Goal: Task Accomplishment & Management: Manage account settings

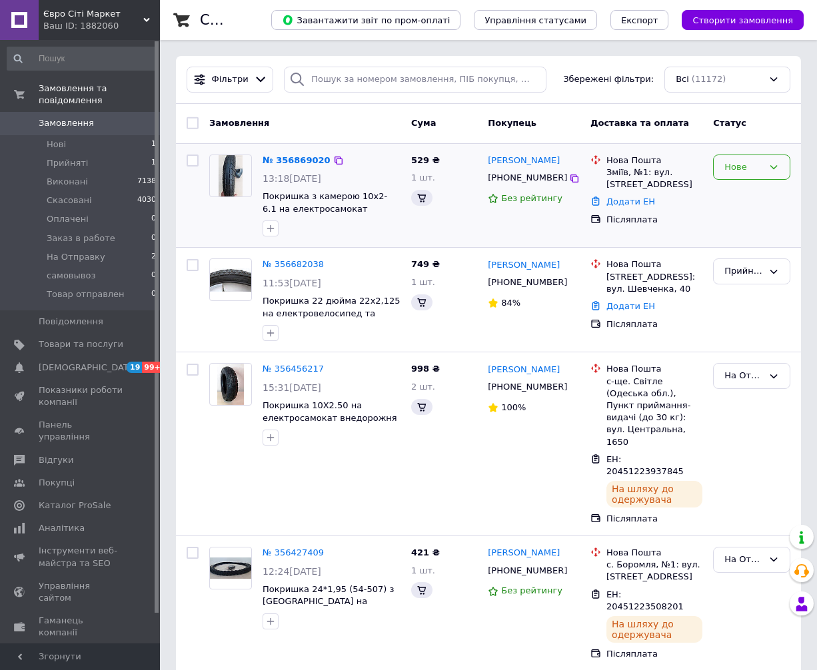
click at [746, 171] on div "Нове" at bounding box center [743, 168] width 39 height 14
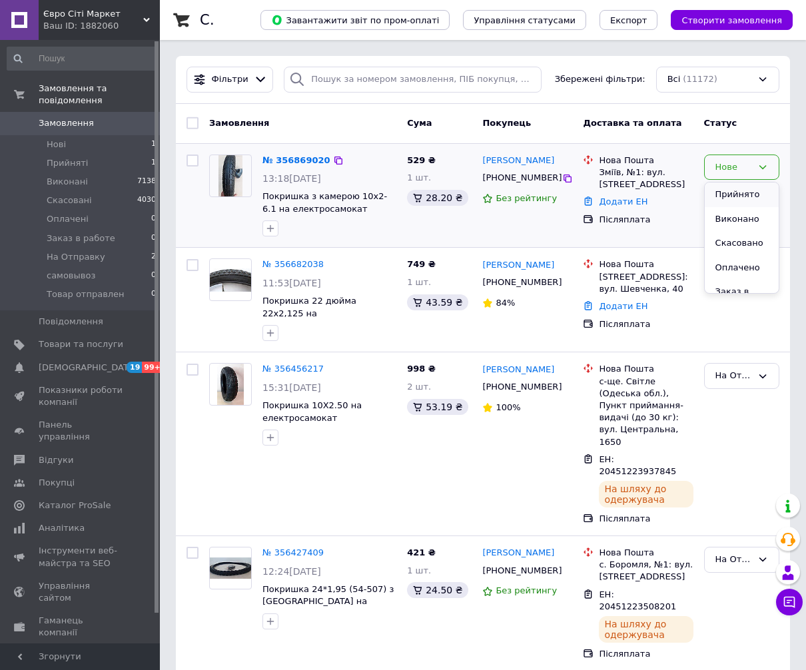
click at [737, 197] on li "Прийнято" at bounding box center [742, 195] width 74 height 25
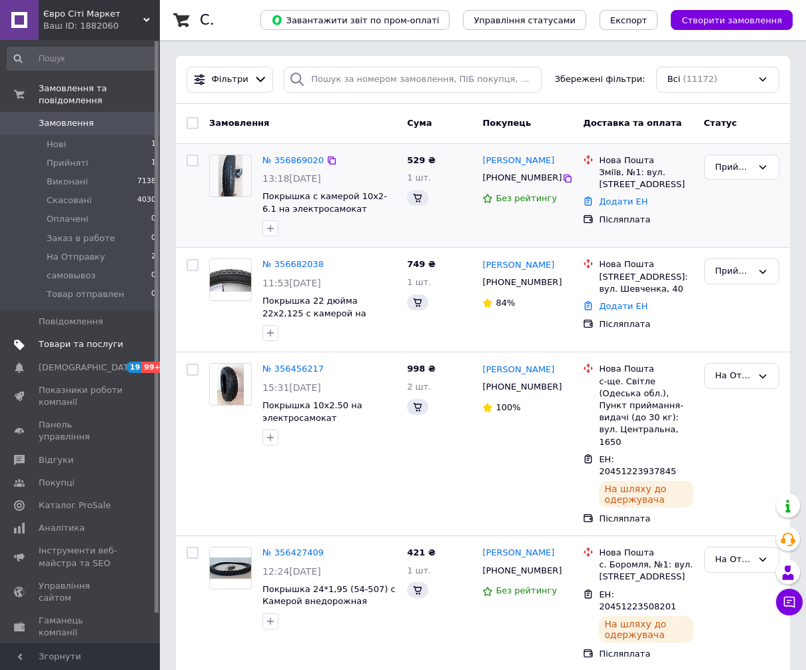
click at [71, 338] on span "Товари та послуги" at bounding box center [81, 344] width 85 height 12
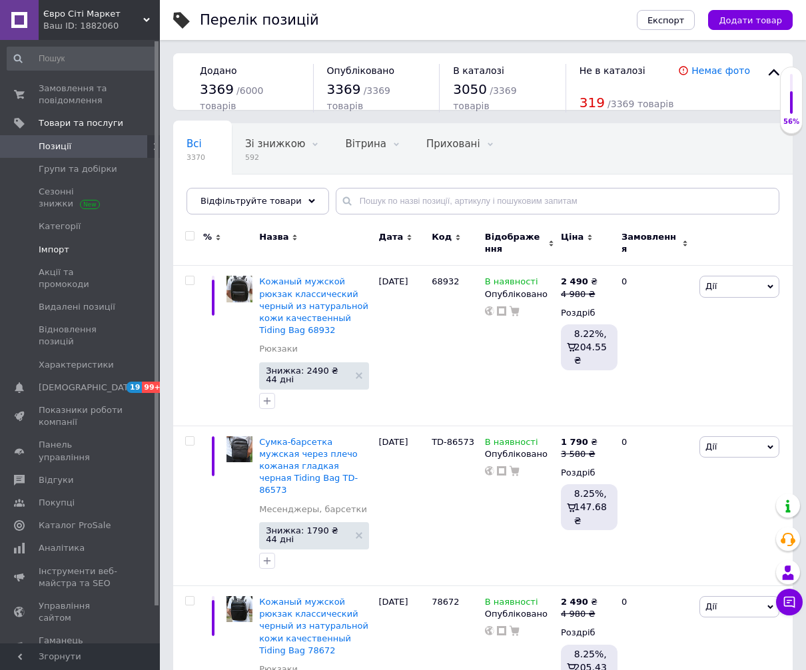
click at [62, 247] on span "Імпорт" at bounding box center [54, 250] width 31 height 12
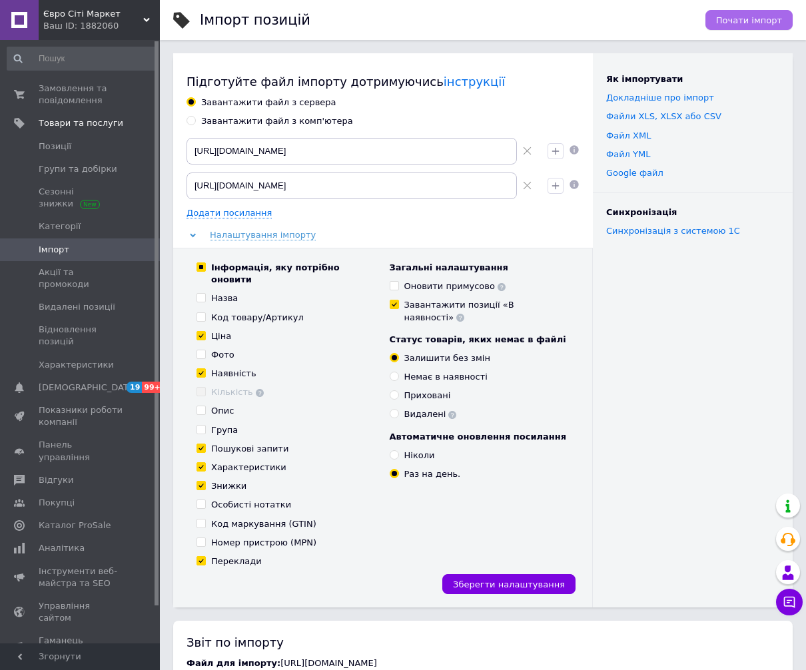
click at [750, 23] on span "Почати імпорт" at bounding box center [749, 20] width 66 height 10
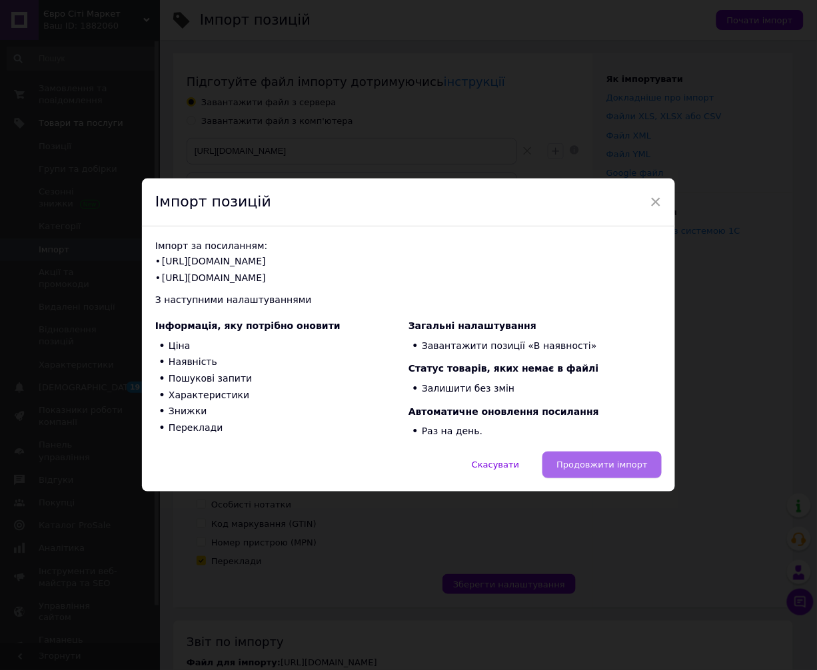
click at [604, 462] on span "Продовжити імпорт" at bounding box center [601, 465] width 91 height 10
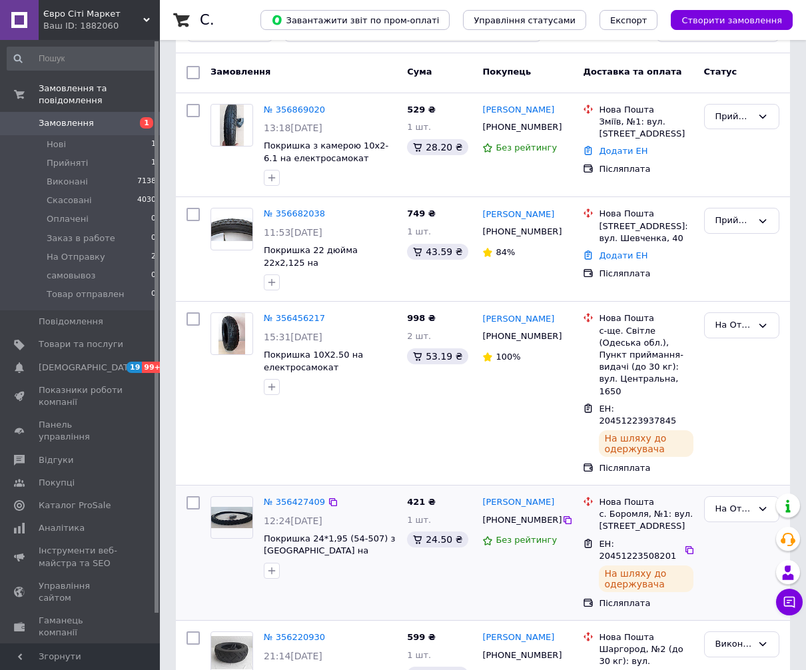
scroll to position [148, 0]
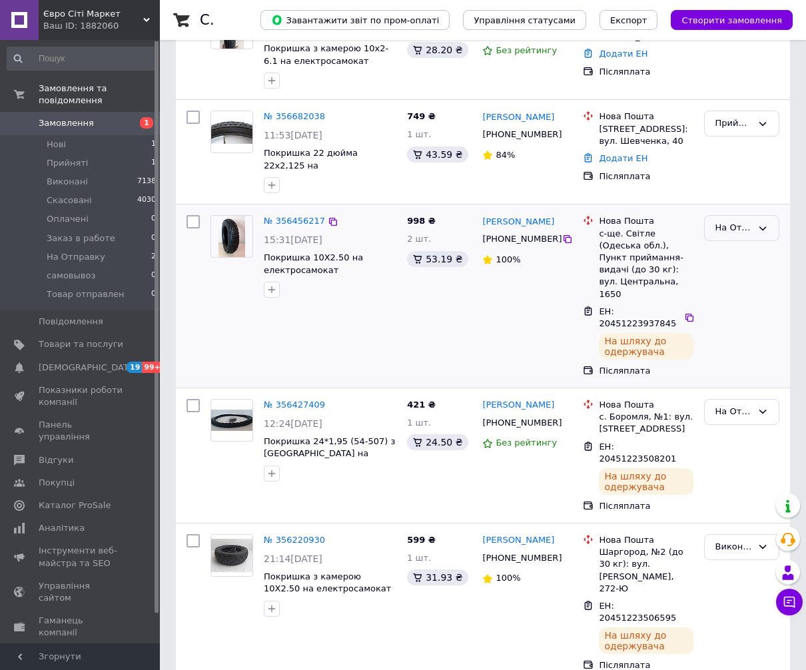
click at [749, 231] on div "На Отправку" at bounding box center [734, 228] width 37 height 14
click at [749, 278] on li "Виконано" at bounding box center [742, 281] width 74 height 25
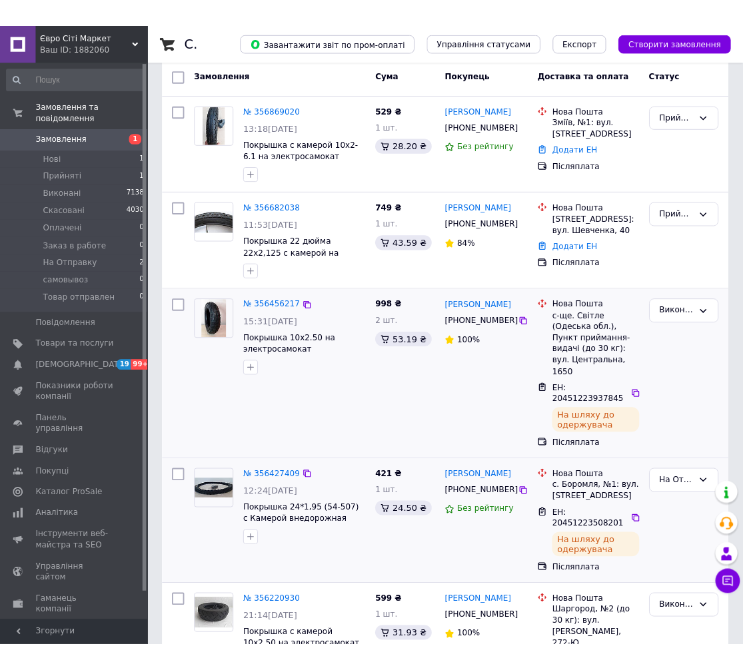
scroll to position [0, 0]
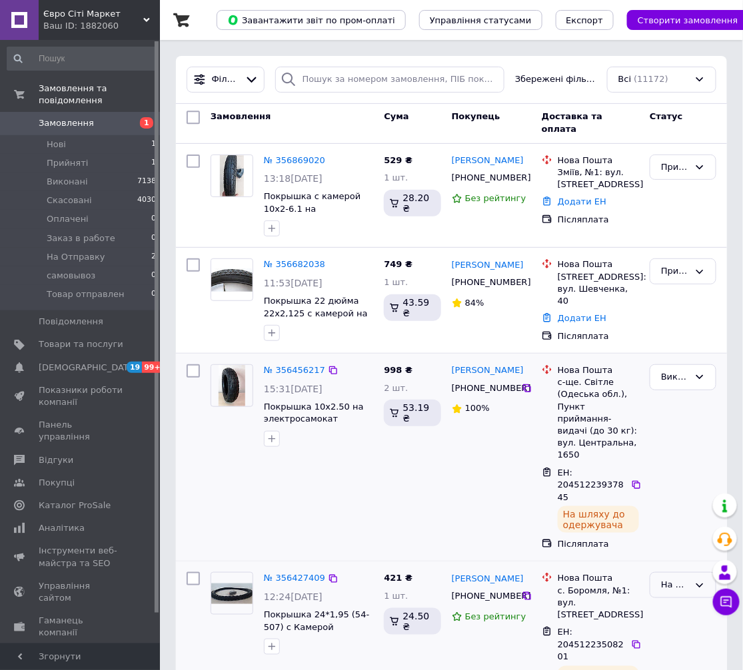
click at [671, 578] on div "На Отправку" at bounding box center [675, 585] width 28 height 14
click at [673, 639] on li "Виконано" at bounding box center [682, 658] width 65 height 38
click at [300, 160] on link "№ 356869020" at bounding box center [294, 160] width 61 height 10
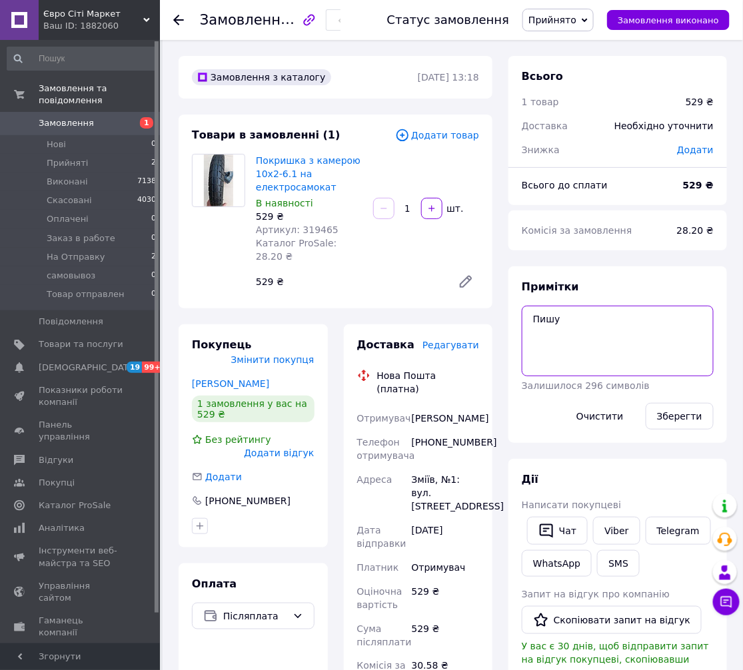
click at [546, 315] on textarea "Пишу" at bounding box center [618, 341] width 192 height 71
type textarea "кривой"
click at [698, 422] on button "Зберегти" at bounding box center [680, 416] width 68 height 27
